Goal: Transaction & Acquisition: Purchase product/service

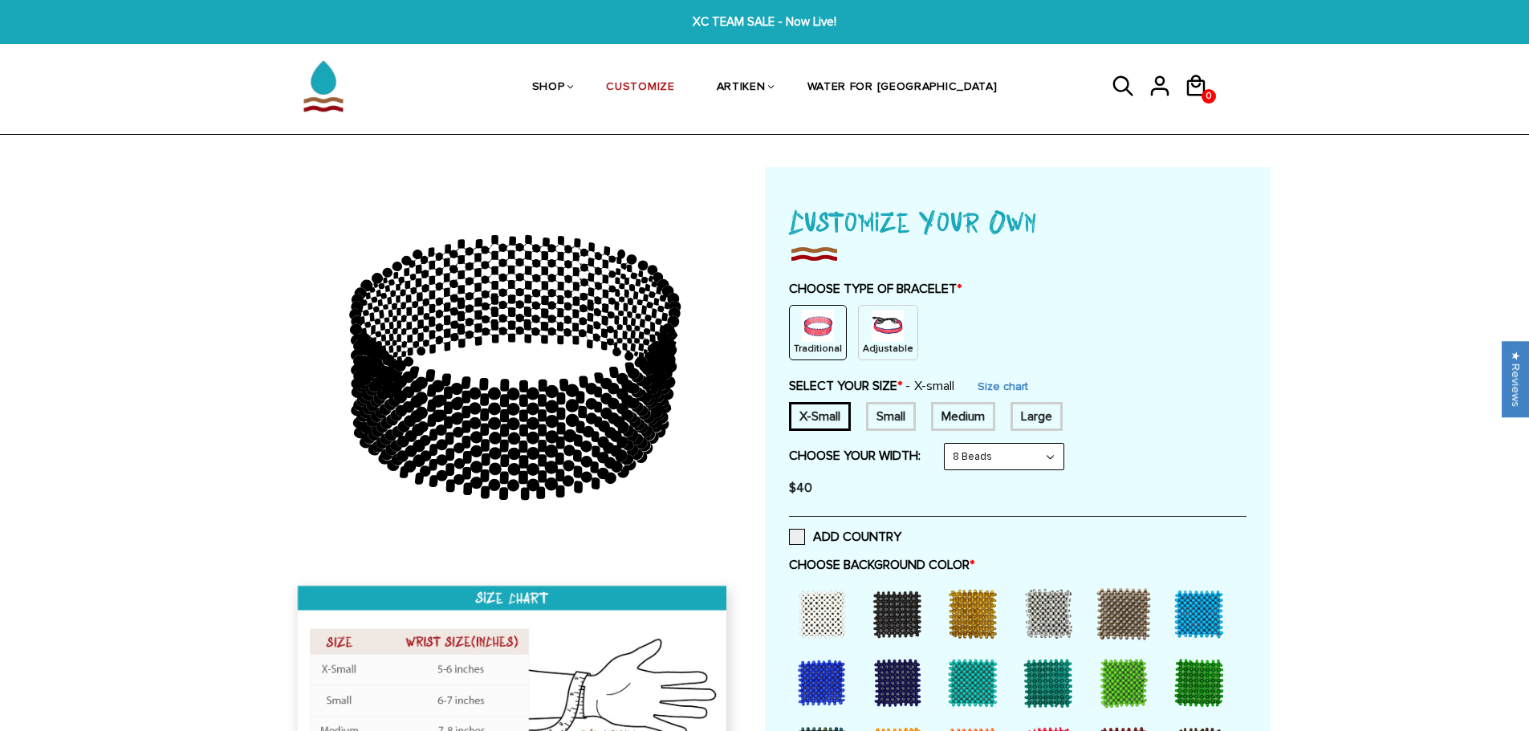
click at [863, 344] on p "Adjustable" at bounding box center [888, 349] width 51 height 14
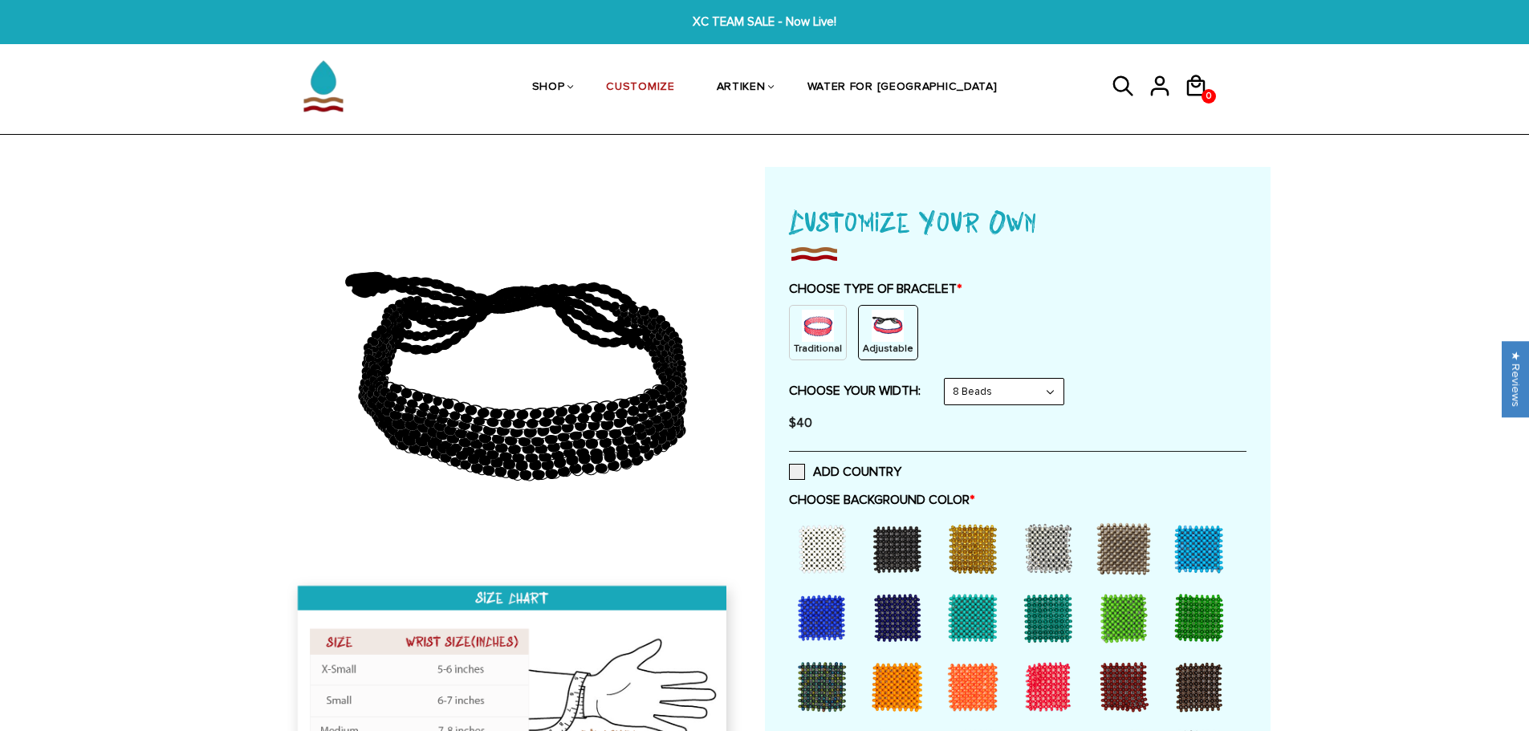
click at [974, 390] on select "8 Beads 6 Beads 10 Beads" at bounding box center [1004, 392] width 119 height 26
click at [948, 379] on select "8 Beads 6 Beads 10 Beads" at bounding box center [1004, 392] width 119 height 26
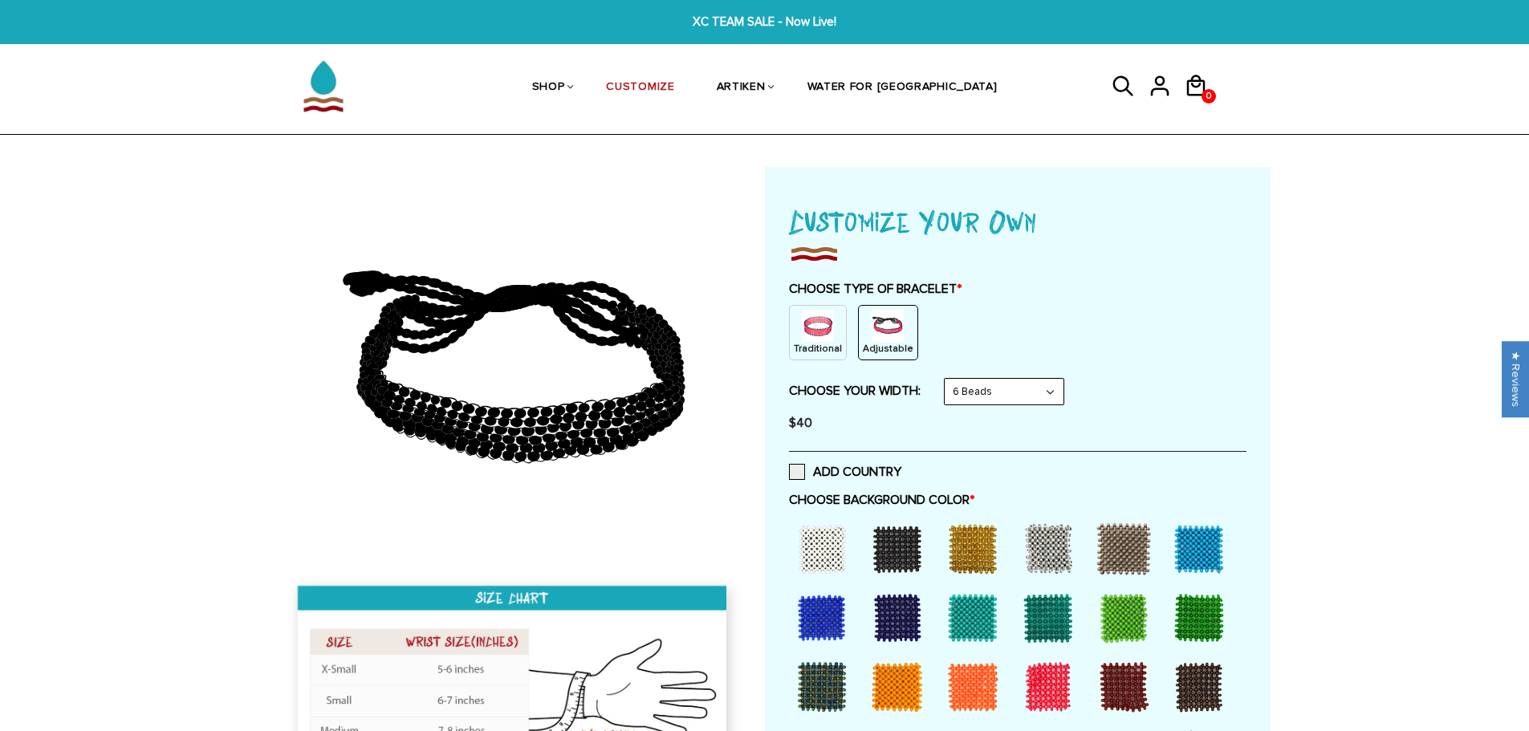
click at [999, 397] on select "8 Beads 6 Beads 10 Beads" at bounding box center [1004, 392] width 119 height 26
select select "8-beads"
click at [948, 379] on select "8 Beads 6 Beads 10 Beads" at bounding box center [1004, 392] width 119 height 26
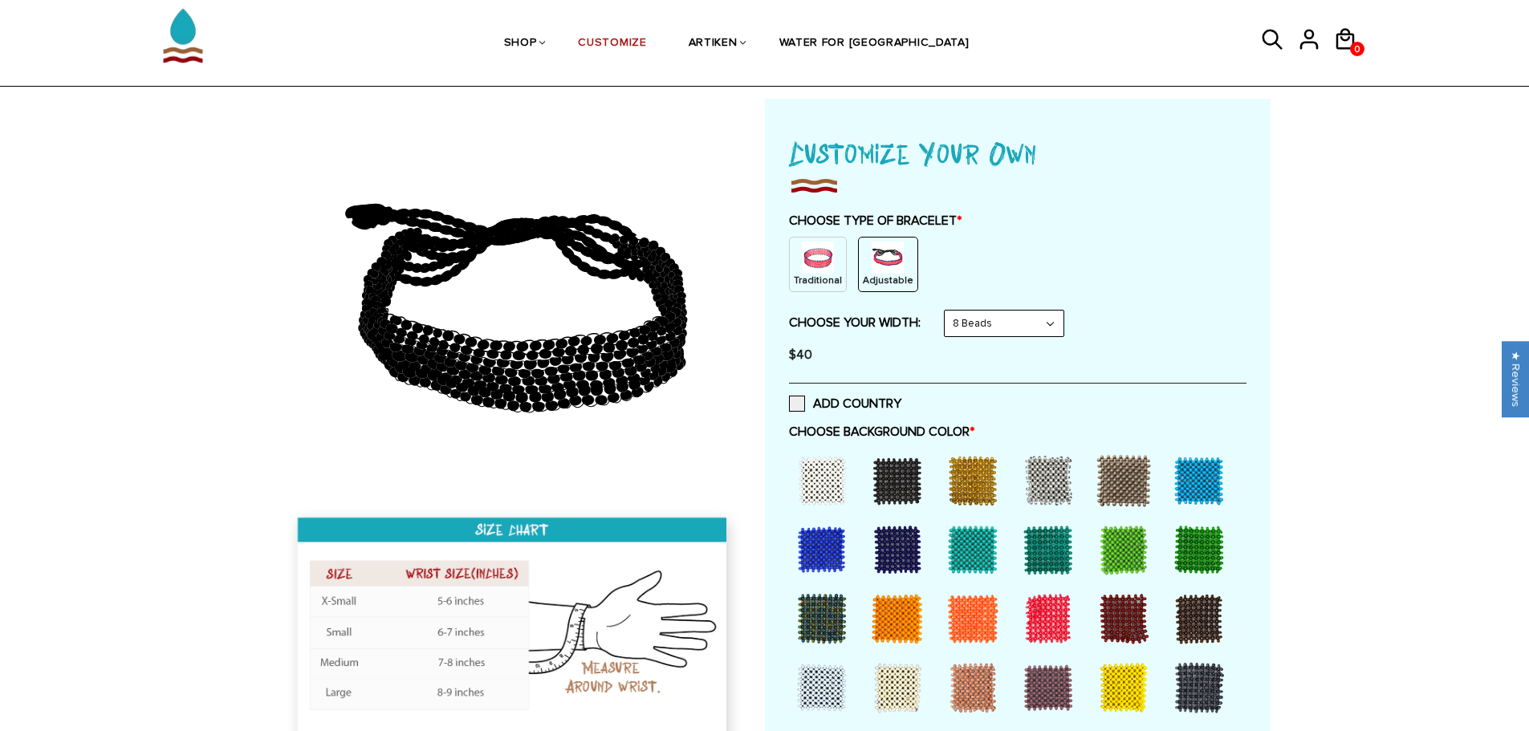
scroll to position [161, 0]
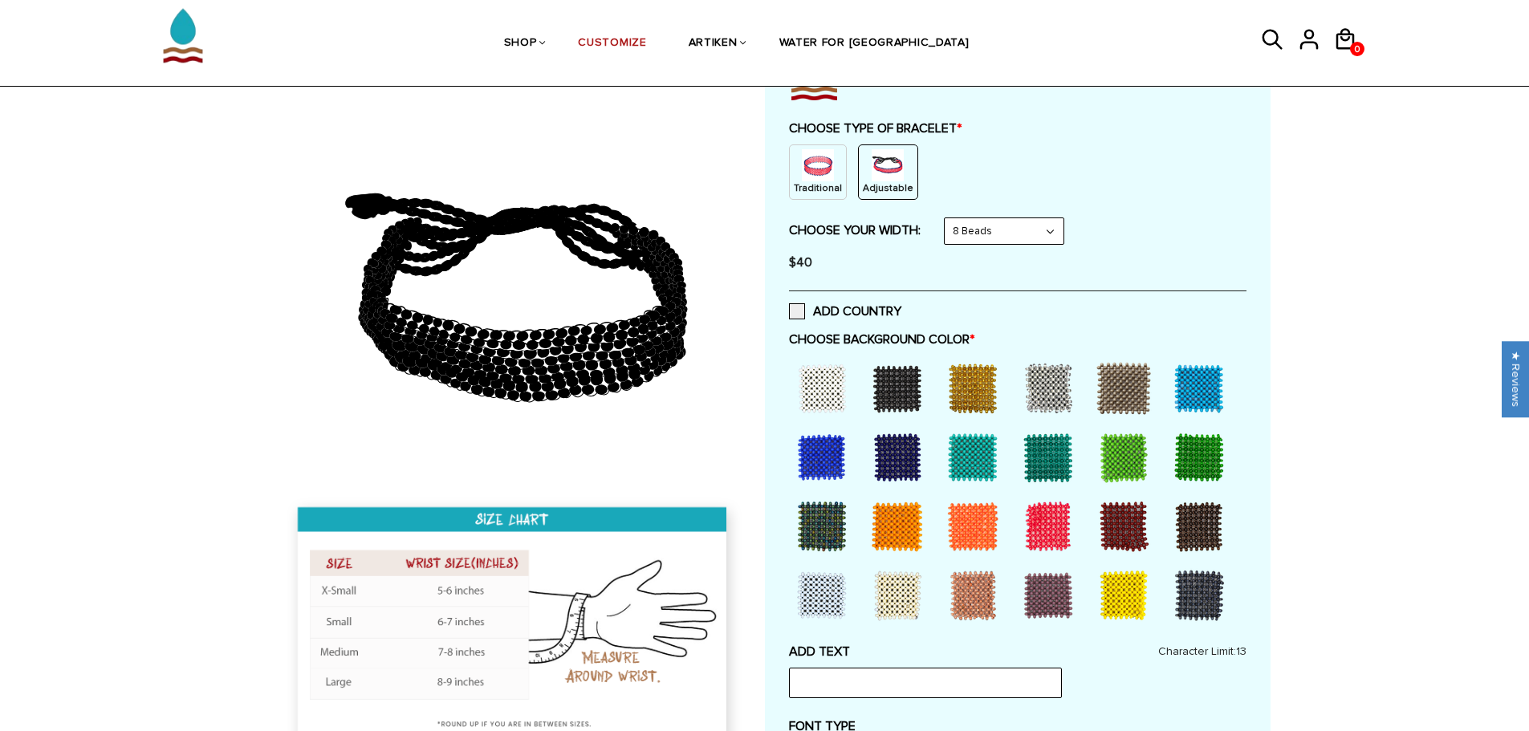
click at [1185, 588] on div at bounding box center [1199, 596] width 64 height 64
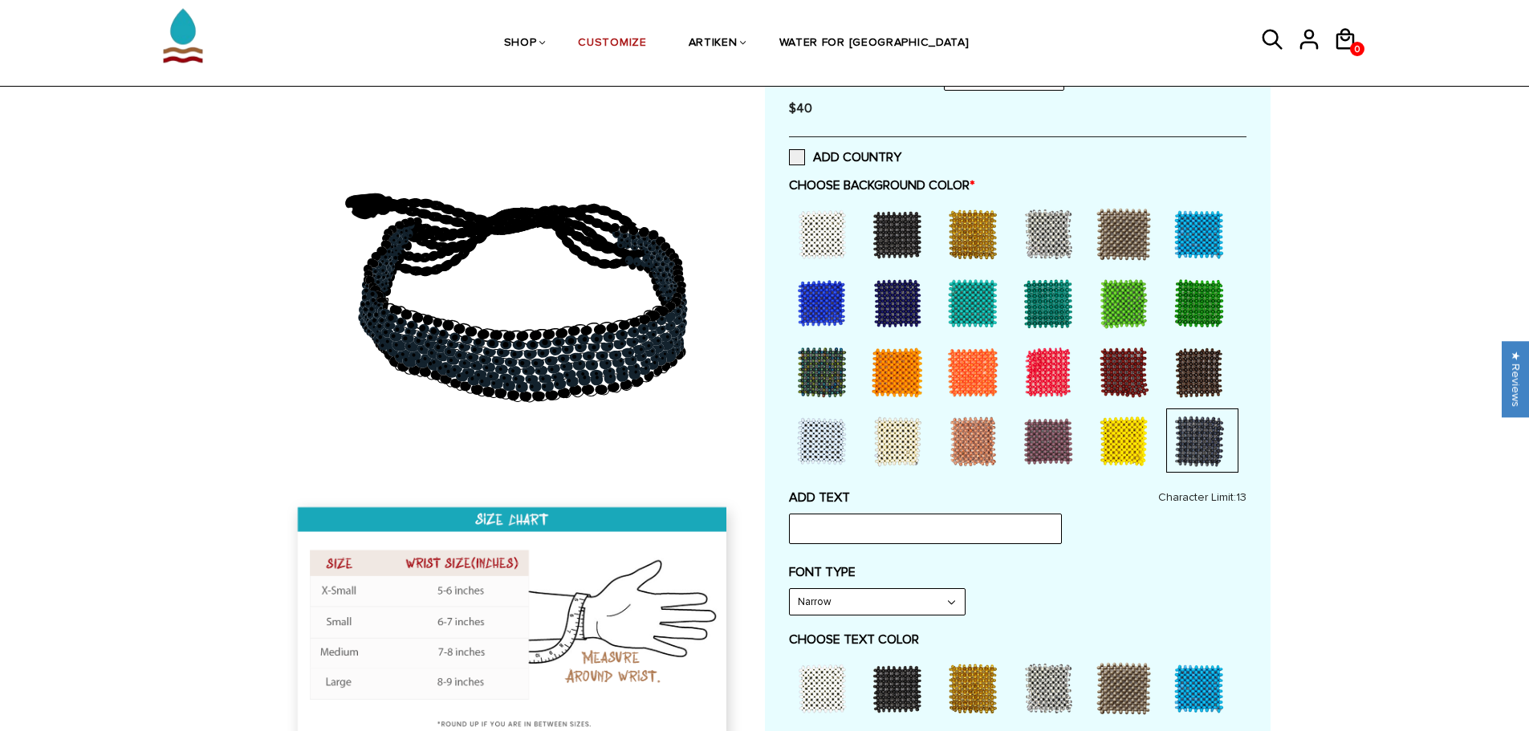
scroll to position [321, 0]
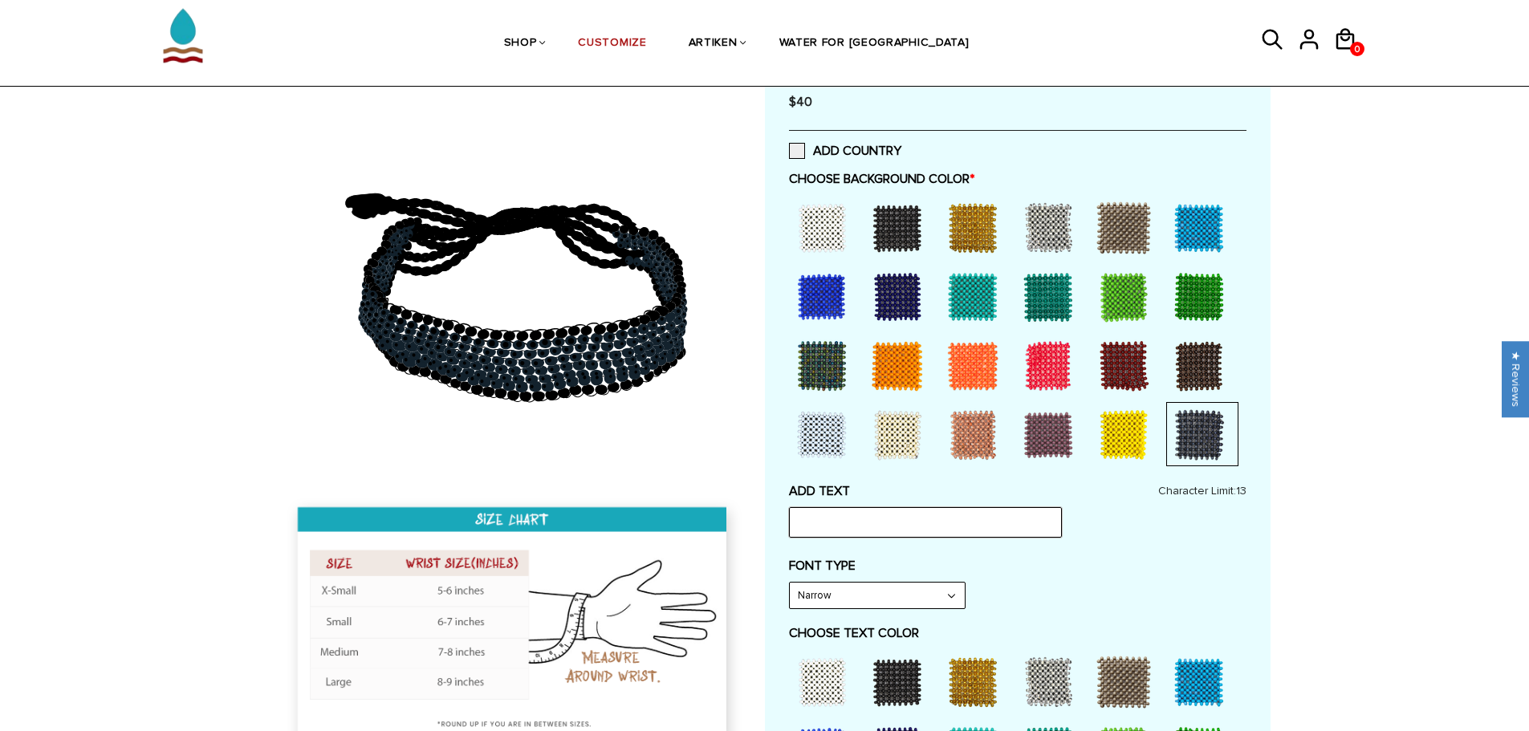
click at [857, 523] on input "text" at bounding box center [925, 522] width 273 height 31
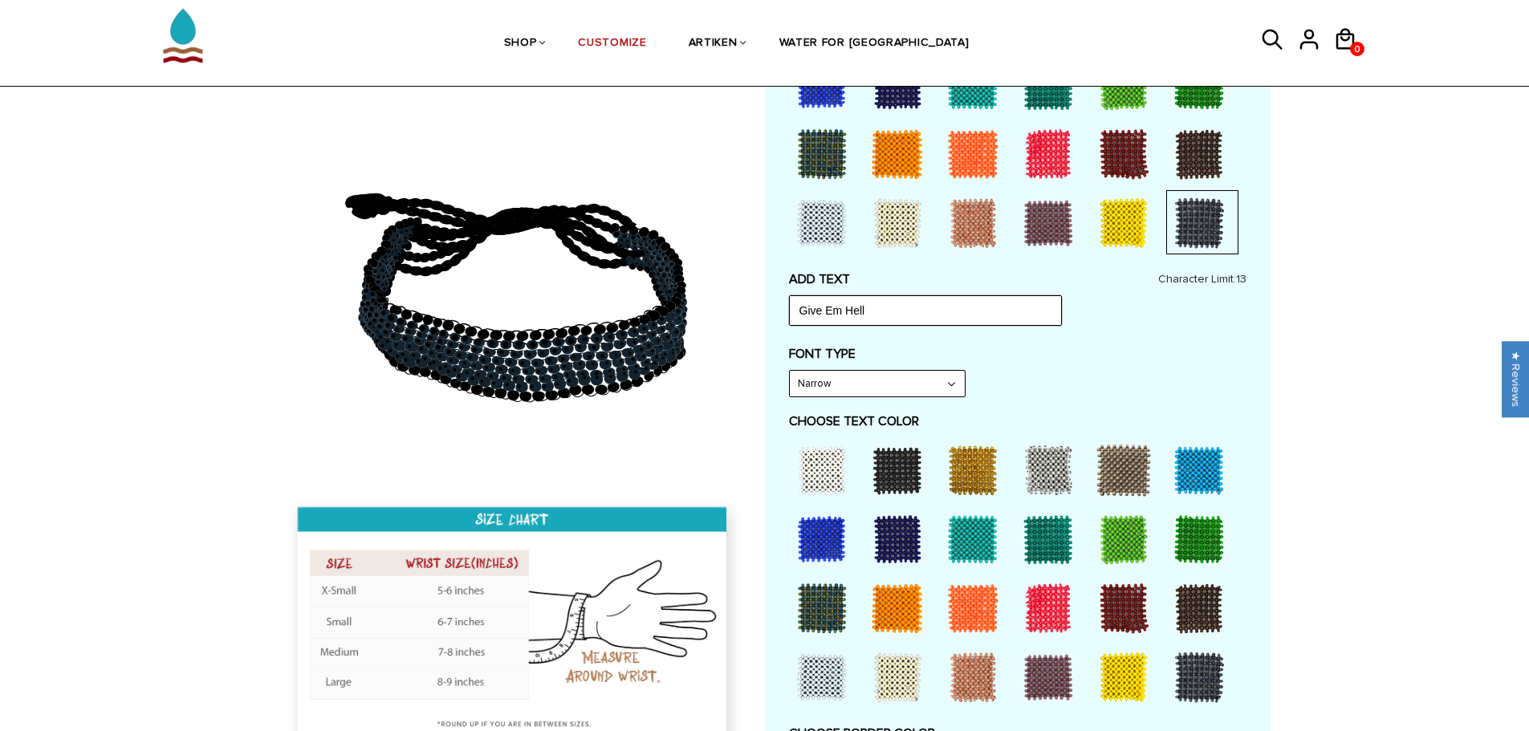
scroll to position [562, 0]
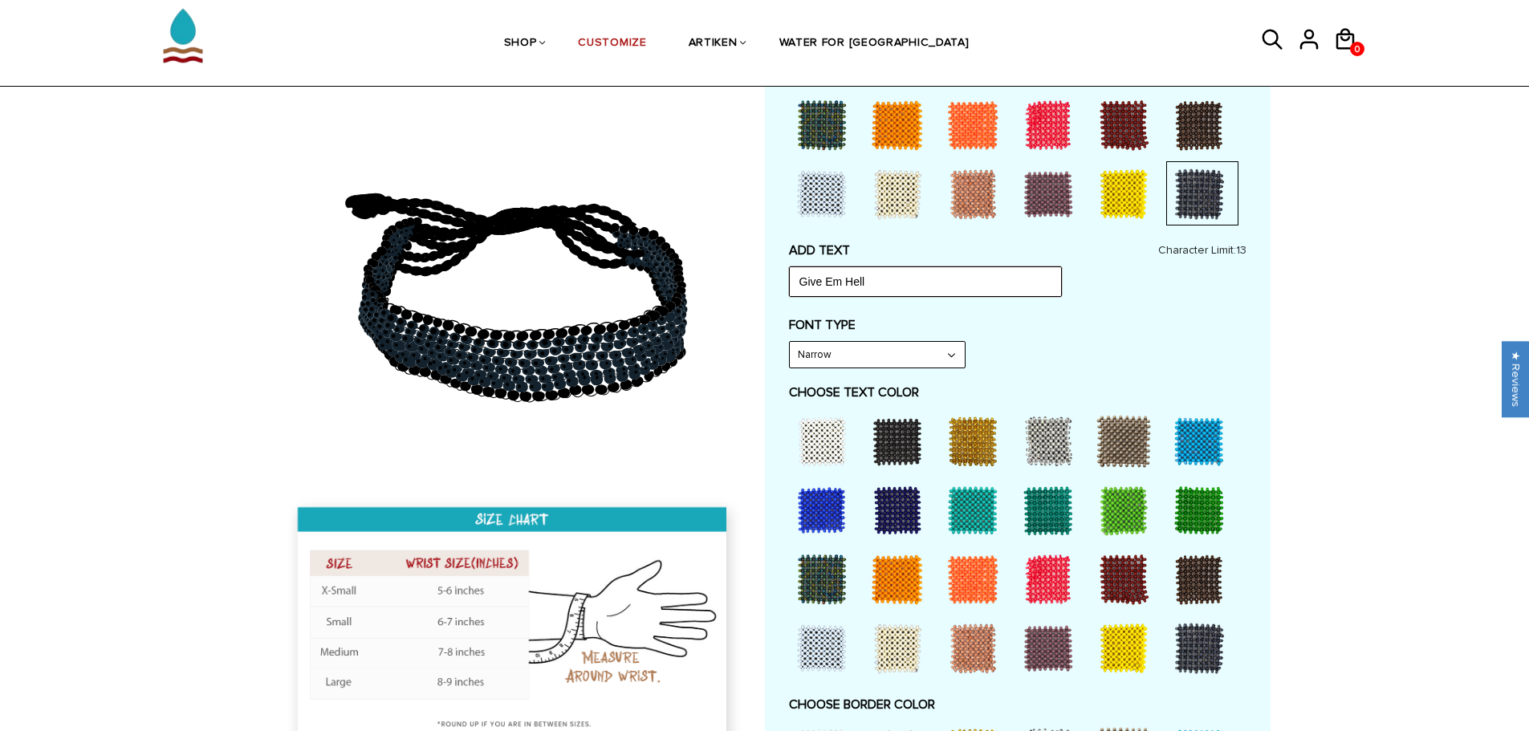
type input "Give Em Hell"
click at [1186, 450] on div at bounding box center [1199, 441] width 64 height 64
click at [821, 521] on div at bounding box center [822, 510] width 64 height 64
click at [821, 443] on div at bounding box center [822, 441] width 64 height 64
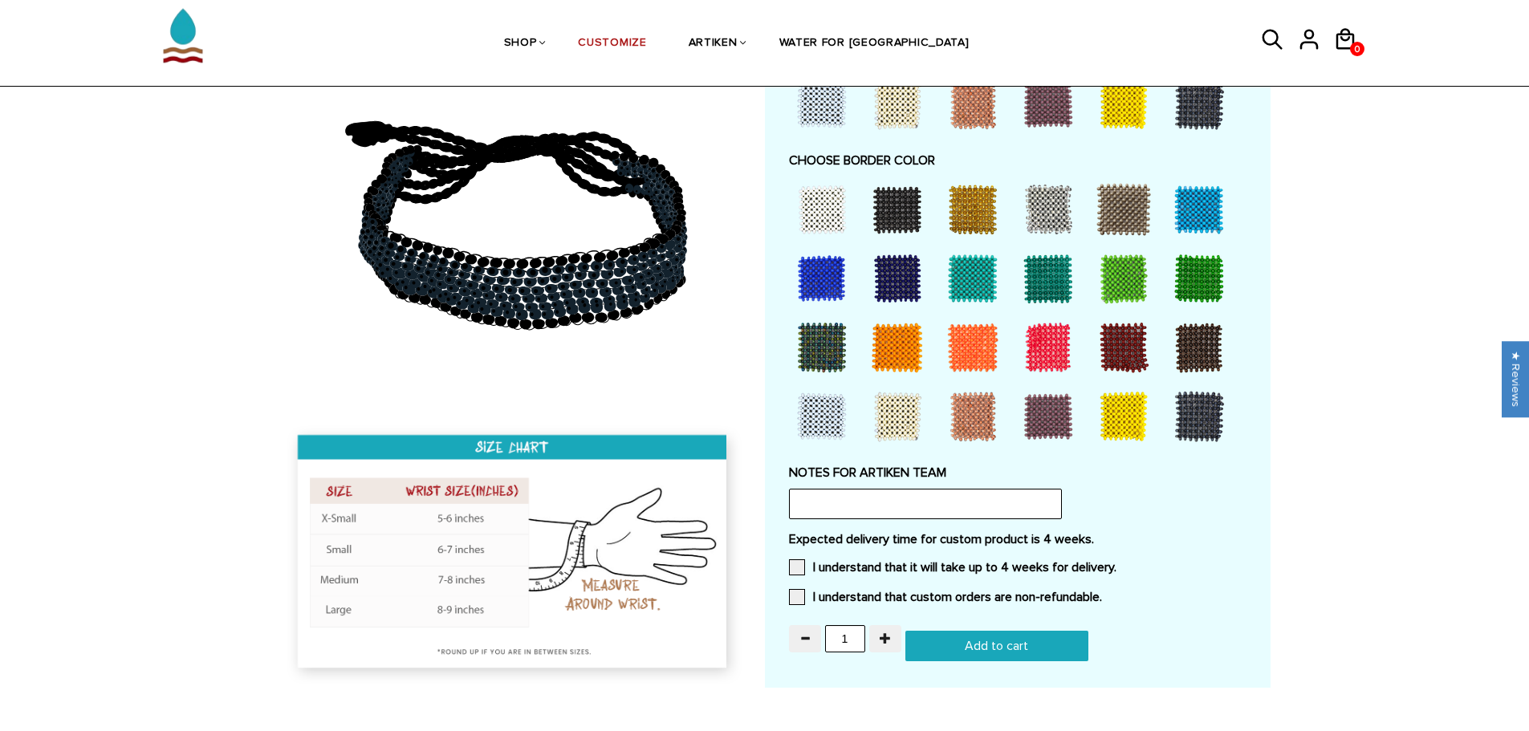
scroll to position [1365, 0]
